Goal: Download file/media

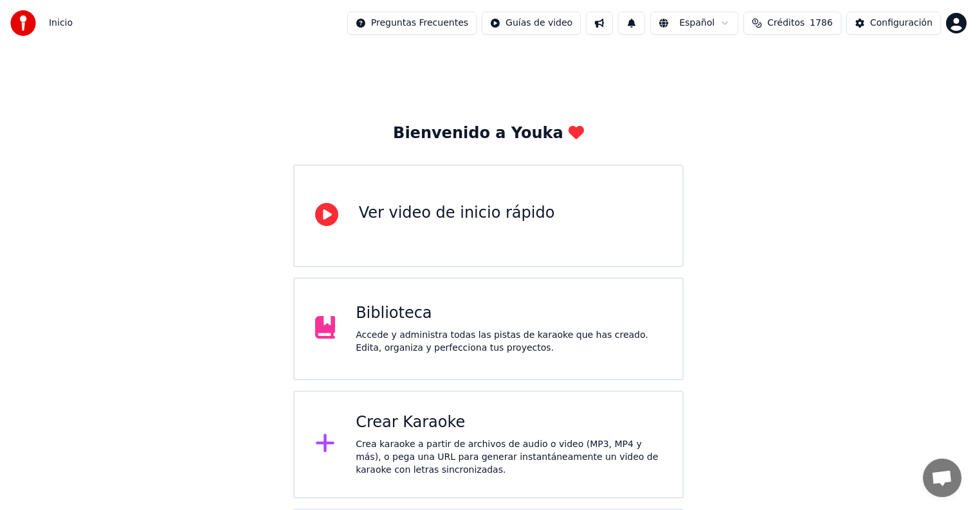
click at [480, 325] on div "Biblioteca Accede y administra todas las pistas de karaoke que has creado. Edit…" at bounding box center [509, 328] width 306 height 51
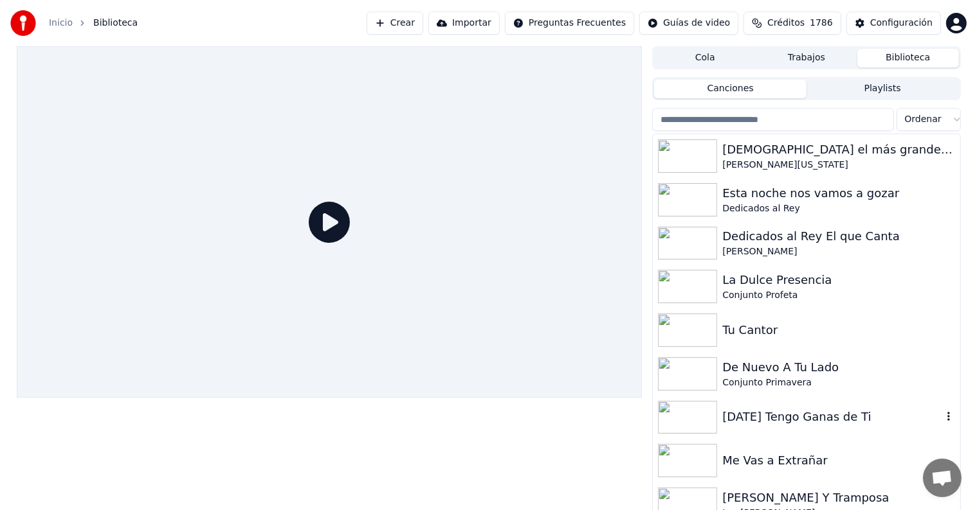
click at [693, 420] on img at bounding box center [687, 417] width 59 height 33
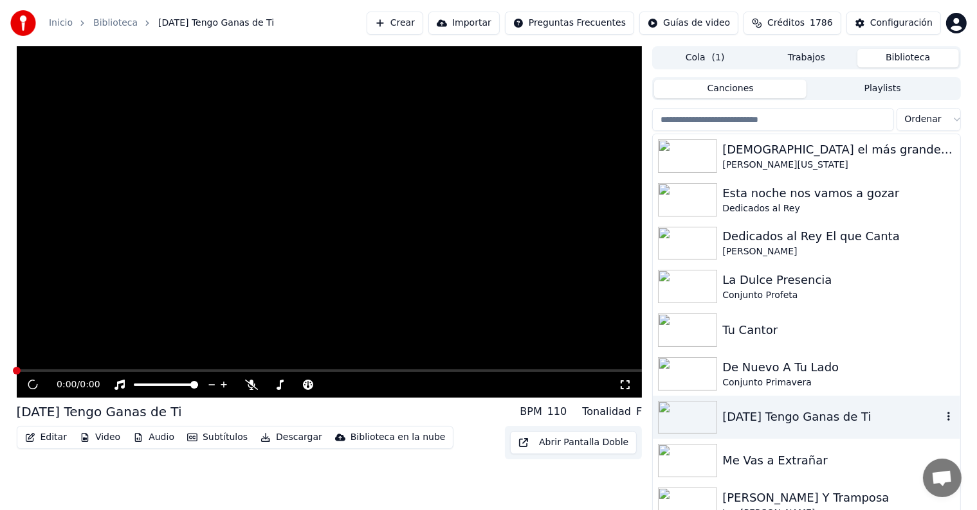
click at [693, 420] on img at bounding box center [687, 417] width 59 height 33
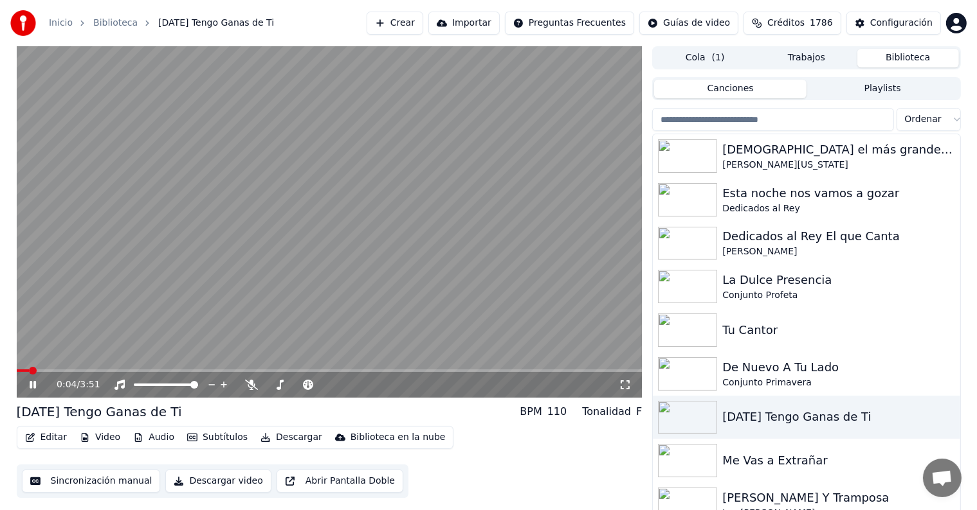
click at [51, 314] on video at bounding box center [330, 222] width 626 height 352
click at [106, 440] on button "Video" at bounding box center [100, 438] width 51 height 18
click at [3, 293] on div "1:07 / 3:51 [DATE] Tengo Ganas de Ti BPM 110 Tonalidad F Editar Video Audio Sub…" at bounding box center [488, 281] width 977 height 471
click at [33, 383] on icon at bounding box center [33, 385] width 6 height 8
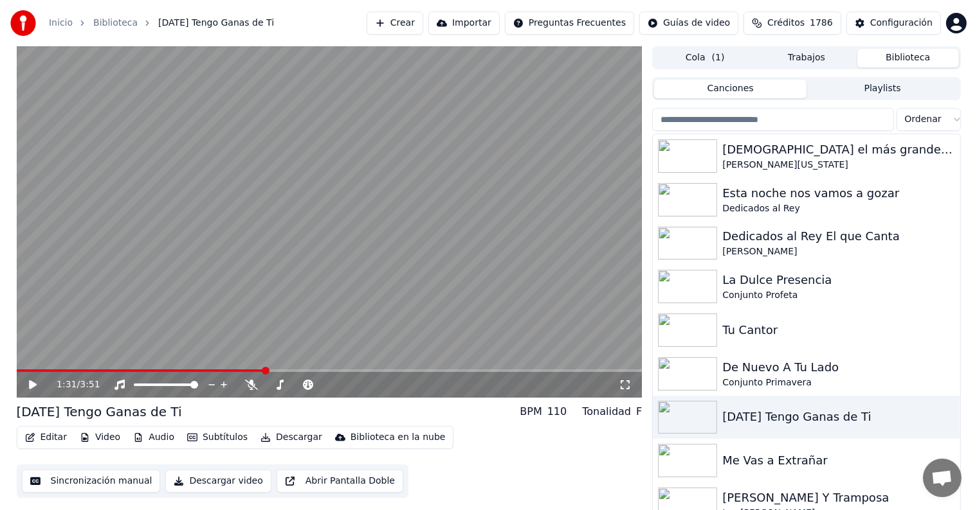
click at [51, 441] on button "Editar" at bounding box center [46, 438] width 52 height 18
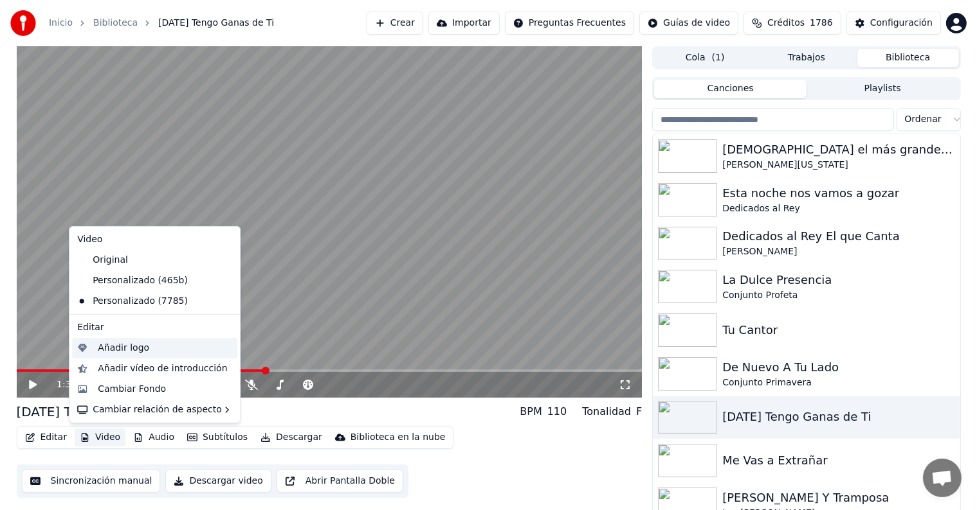
click at [173, 352] on div "Añadir logo" at bounding box center [165, 348] width 134 height 13
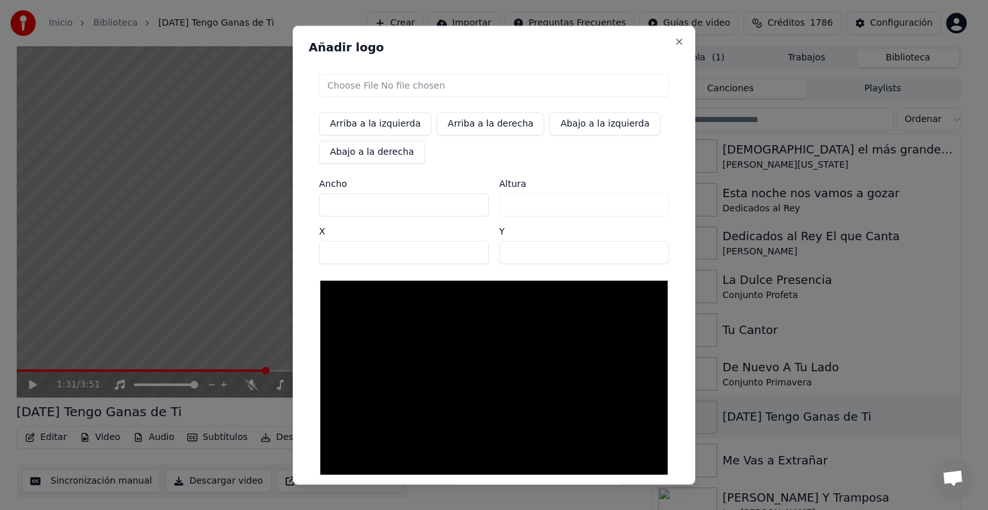
click at [496, 91] on input "file" at bounding box center [494, 85] width 350 height 23
click at [675, 39] on button "Close" at bounding box center [679, 42] width 10 height 10
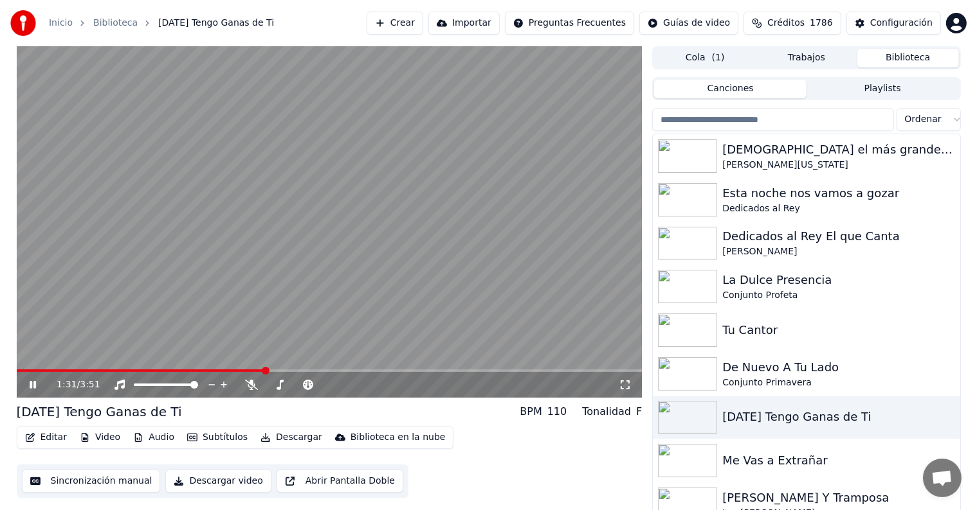
scroll to position [6, 0]
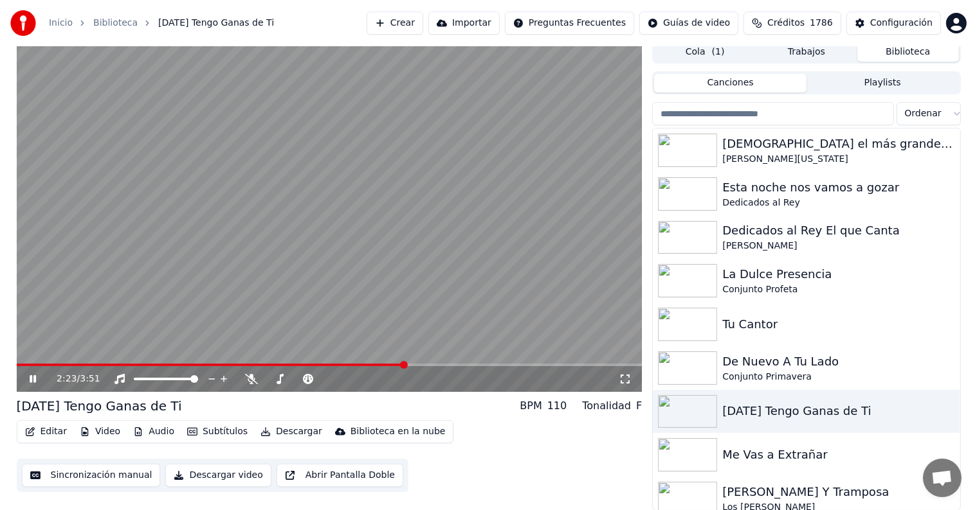
click at [32, 379] on icon at bounding box center [33, 379] width 6 height 8
click at [274, 429] on button "Descargar" at bounding box center [291, 432] width 72 height 18
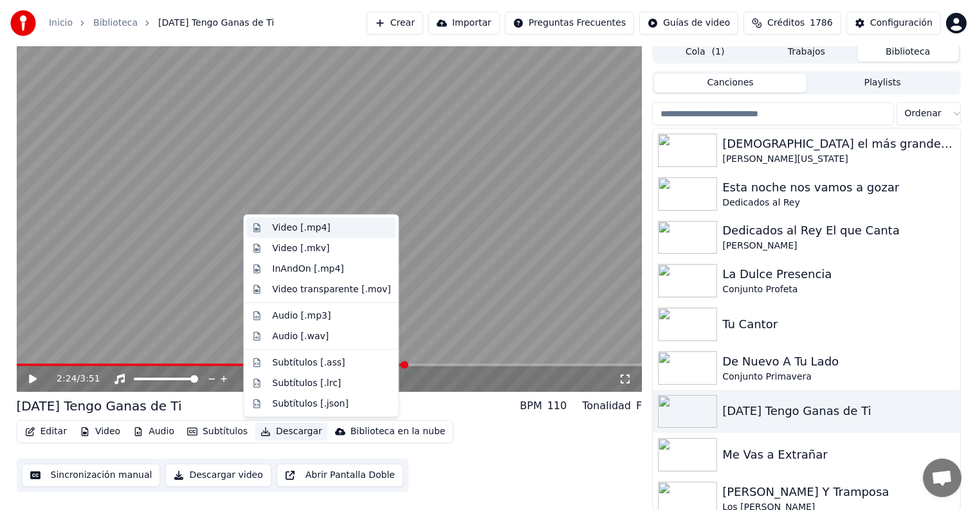
click at [320, 223] on div "Video [.mp4]" at bounding box center [301, 228] width 58 height 13
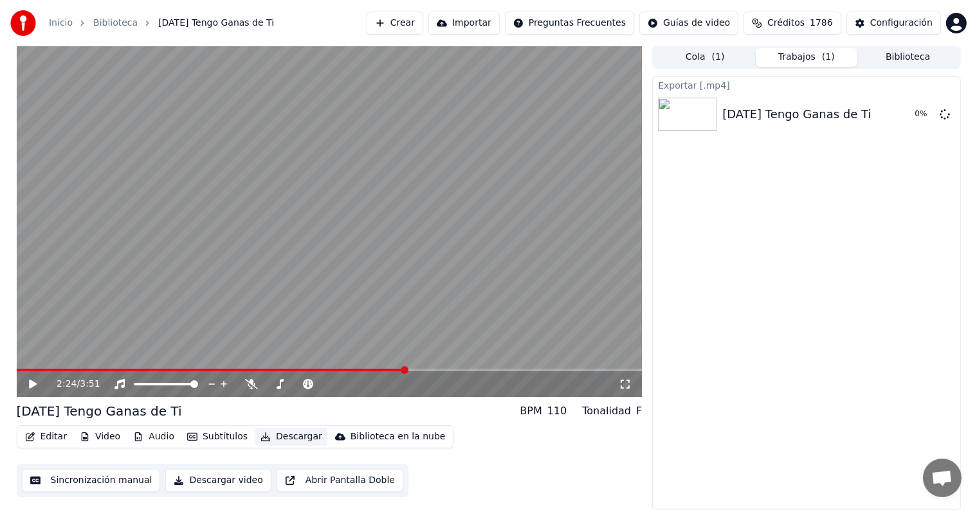
scroll to position [0, 0]
click at [901, 57] on button "Biblioteca" at bounding box center [908, 58] width 102 height 19
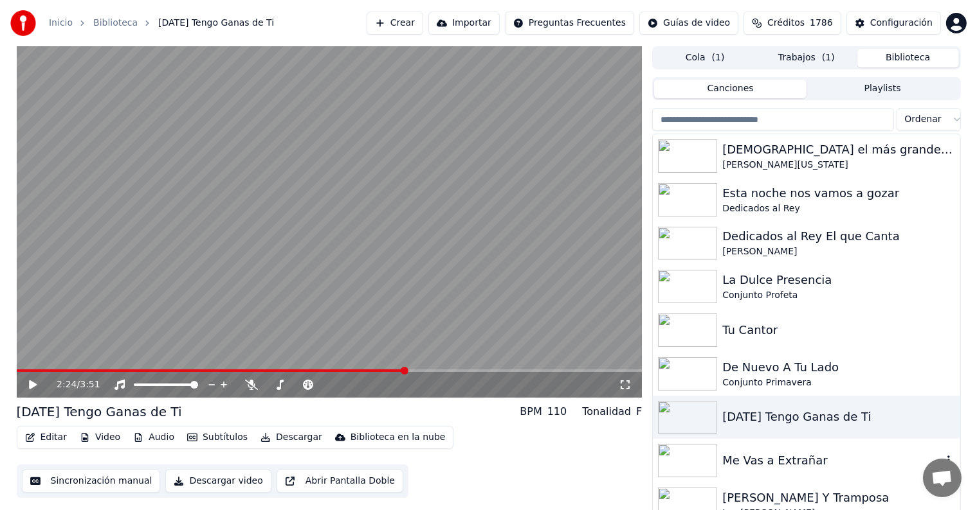
click at [671, 473] on img at bounding box center [687, 460] width 59 height 33
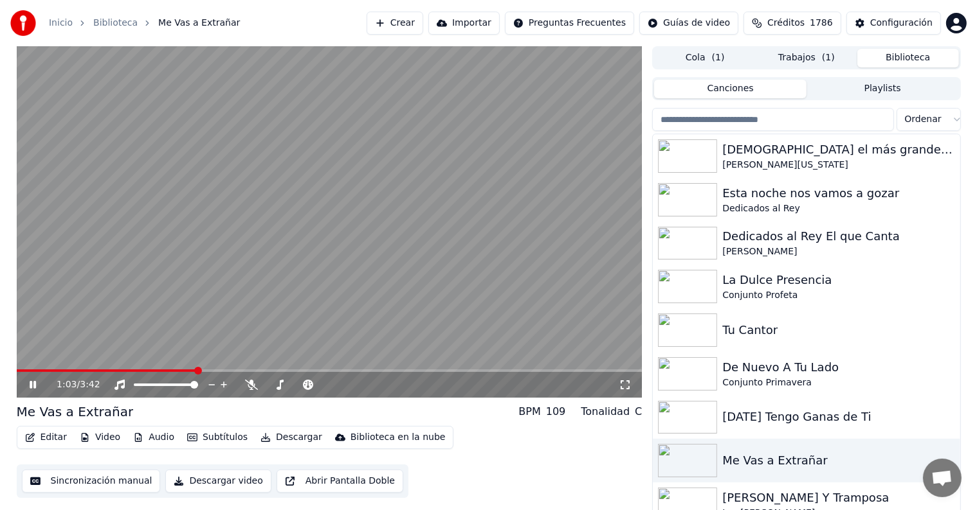
click at [31, 383] on icon at bounding box center [33, 385] width 6 height 8
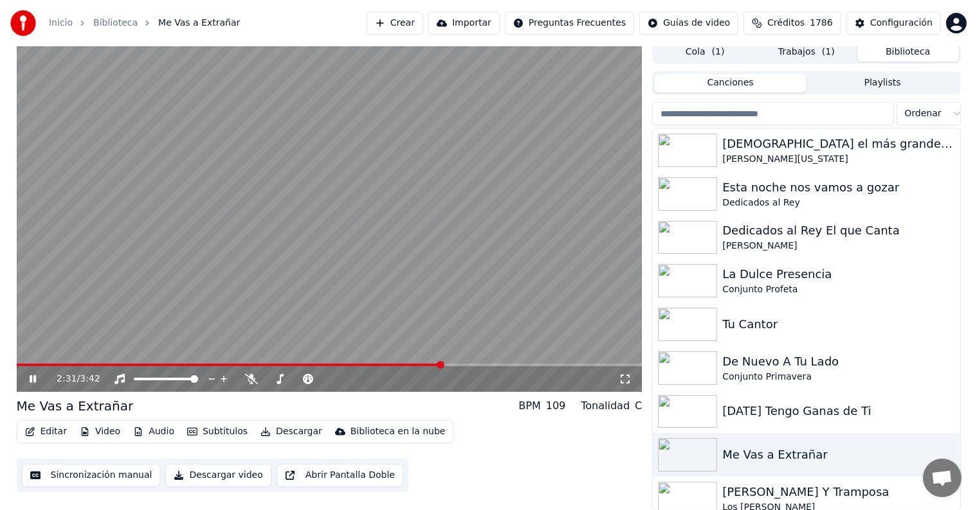
click at [32, 379] on icon at bounding box center [33, 379] width 6 height 8
click at [293, 432] on button "Descargar" at bounding box center [291, 432] width 72 height 18
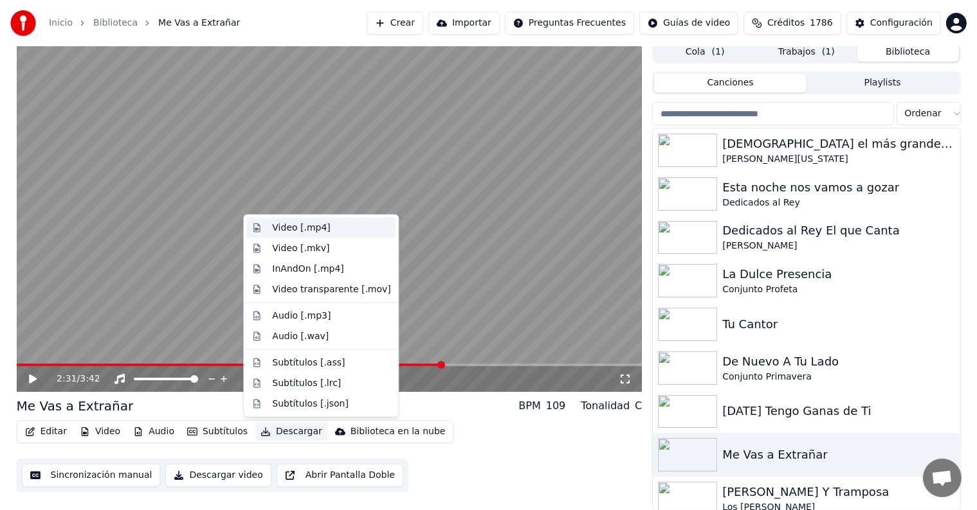
click at [319, 226] on div "Video [.mp4]" at bounding box center [301, 228] width 58 height 13
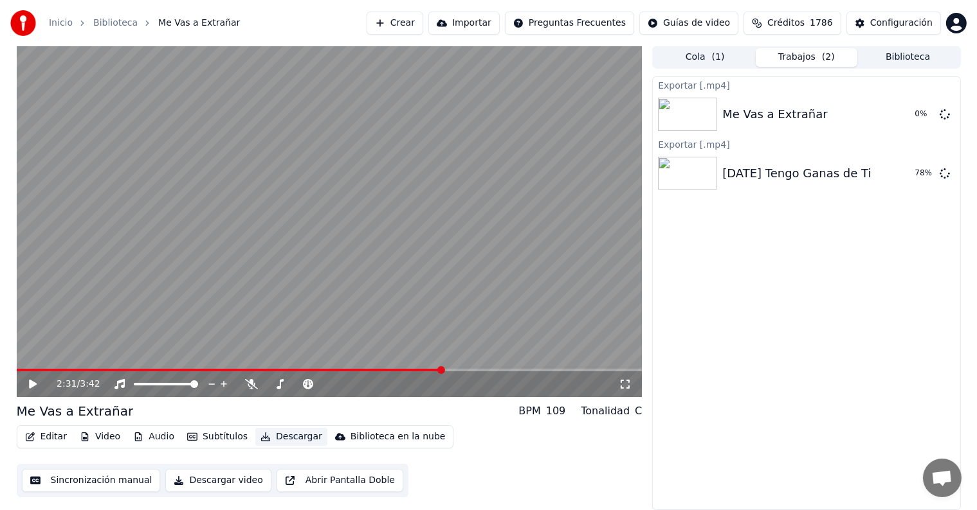
scroll to position [0, 0]
